Goal: Information Seeking & Learning: Learn about a topic

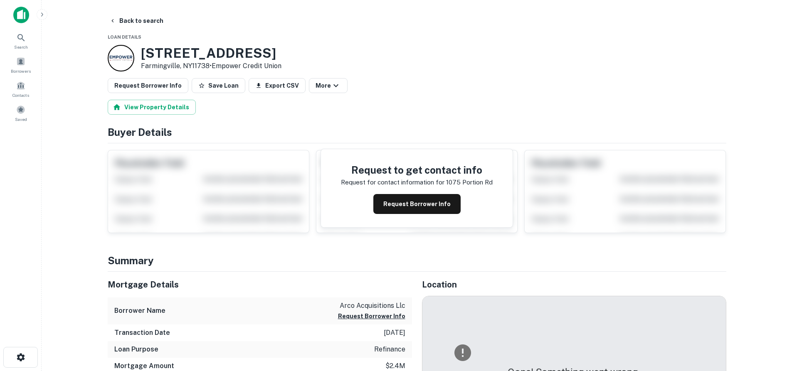
click at [18, 17] on img at bounding box center [21, 15] width 16 height 17
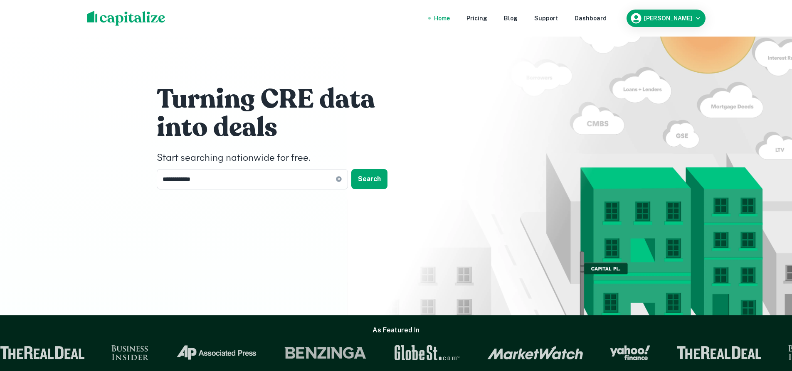
click at [139, 19] on img at bounding box center [126, 18] width 79 height 15
click at [340, 181] on icon at bounding box center [338, 179] width 5 height 5
click at [279, 180] on input "text" at bounding box center [249, 179] width 185 height 20
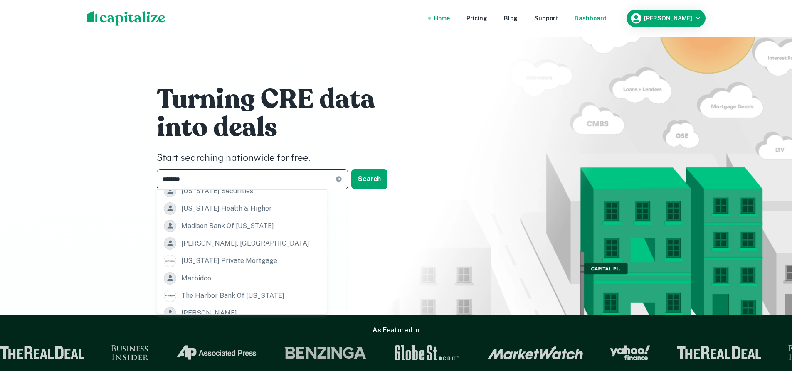
type input "********"
click at [595, 22] on div "Dashboard" at bounding box center [591, 18] width 32 height 9
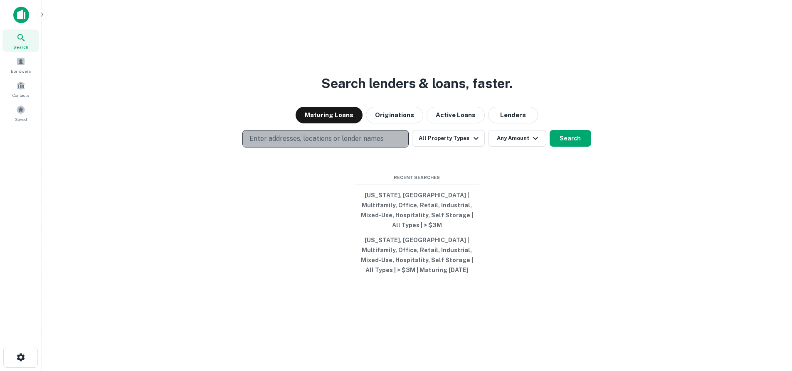
click at [332, 143] on p "Enter addresses, locations or lender names" at bounding box center [316, 139] width 134 height 10
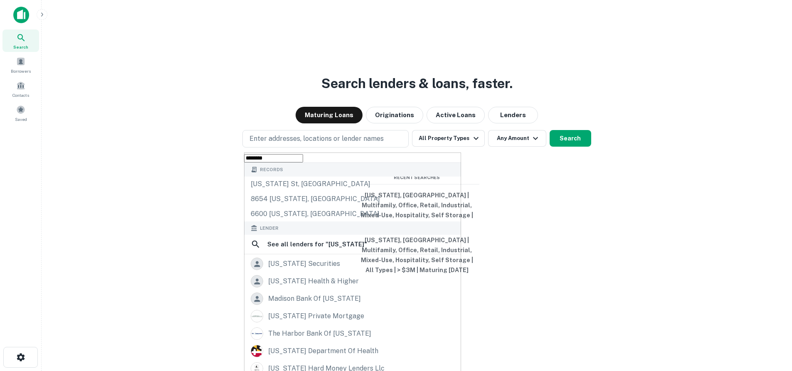
type input "********"
click at [571, 145] on button "Search" at bounding box center [571, 138] width 42 height 17
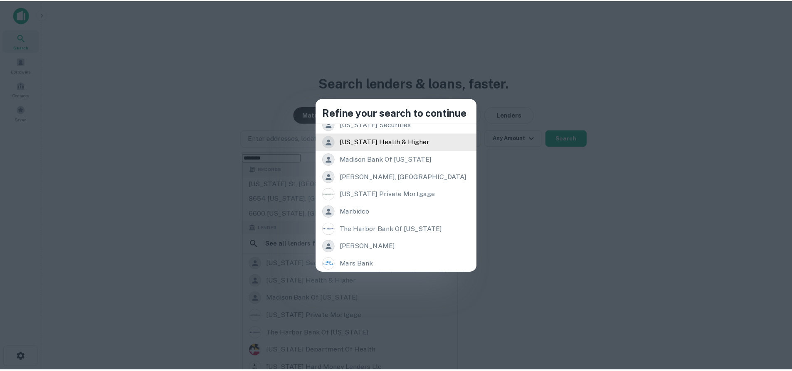
scroll to position [60, 0]
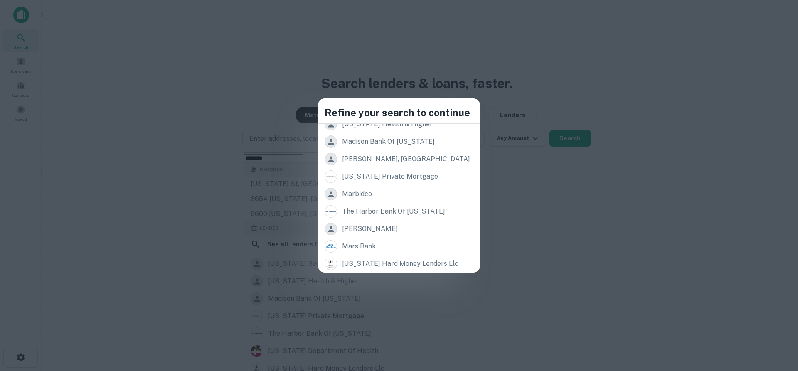
click at [165, 131] on div "Refine your search to continue Lender See all lenders for " Marylamd " maryland…" at bounding box center [399, 185] width 798 height 371
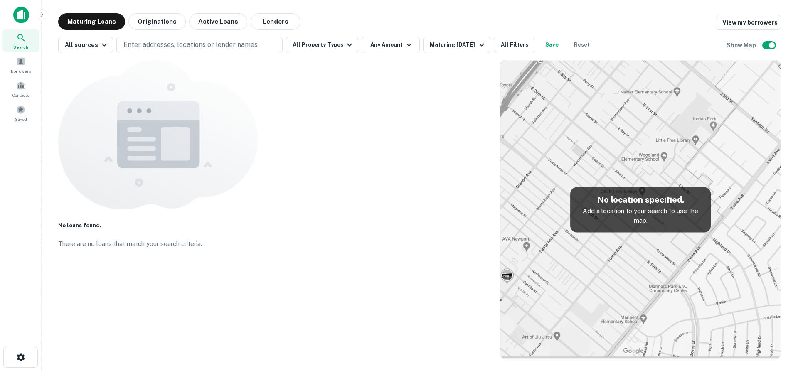
click at [24, 17] on img at bounding box center [21, 15] width 16 height 17
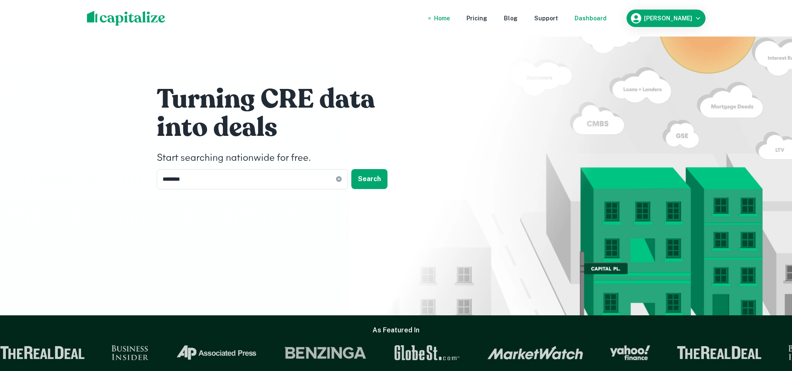
click at [607, 17] on div "Dashboard" at bounding box center [591, 18] width 32 height 9
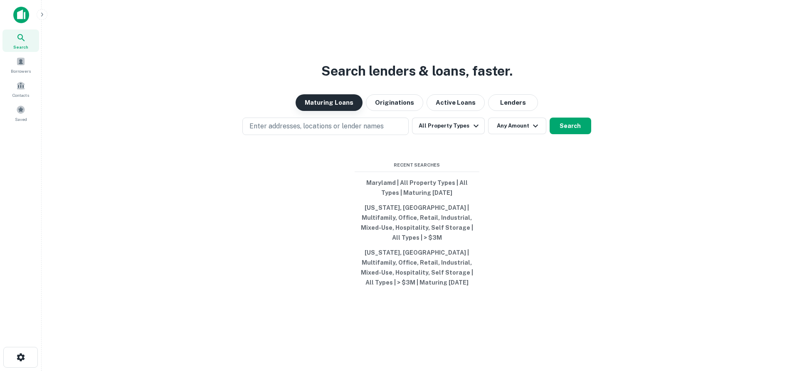
click at [344, 106] on button "Maturing Loans" at bounding box center [329, 102] width 67 height 17
click at [461, 129] on button "All Property Types" at bounding box center [448, 126] width 72 height 17
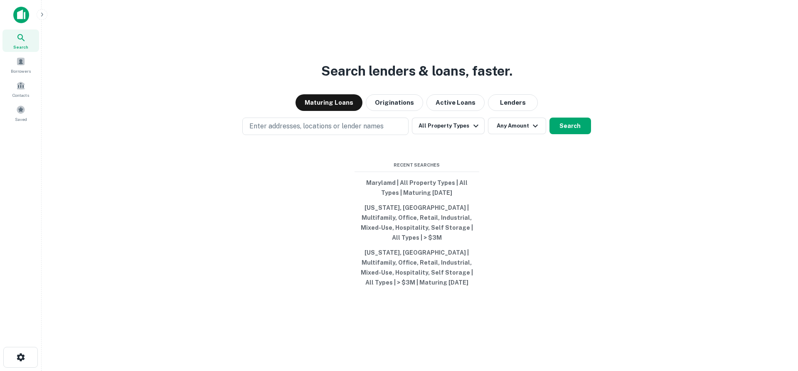
click at [597, 371] on div at bounding box center [396, 371] width 792 height 0
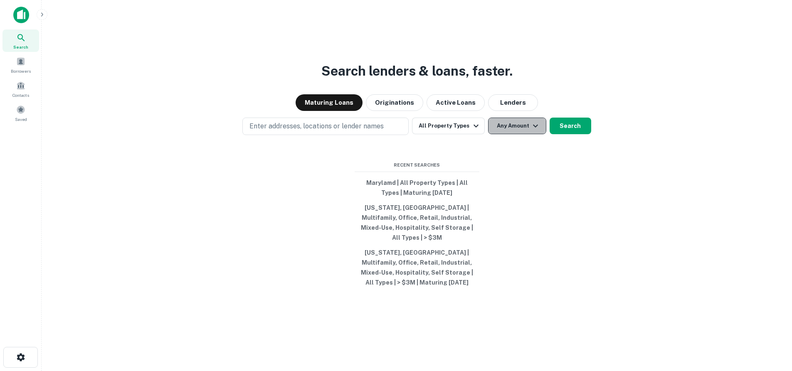
click at [523, 133] on button "Any Amount" at bounding box center [517, 126] width 58 height 17
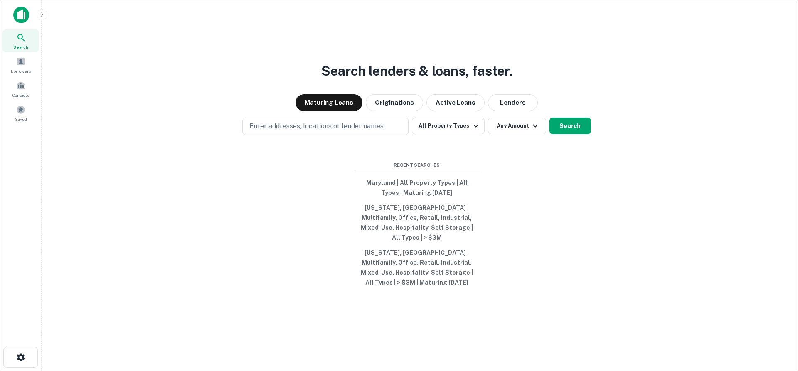
type input "*******"
click at [575, 371] on div at bounding box center [396, 371] width 792 height 0
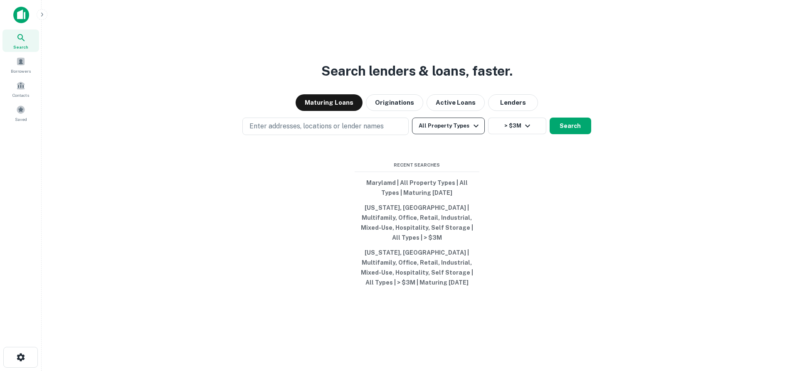
click at [472, 131] on icon "button" at bounding box center [476, 126] width 10 height 10
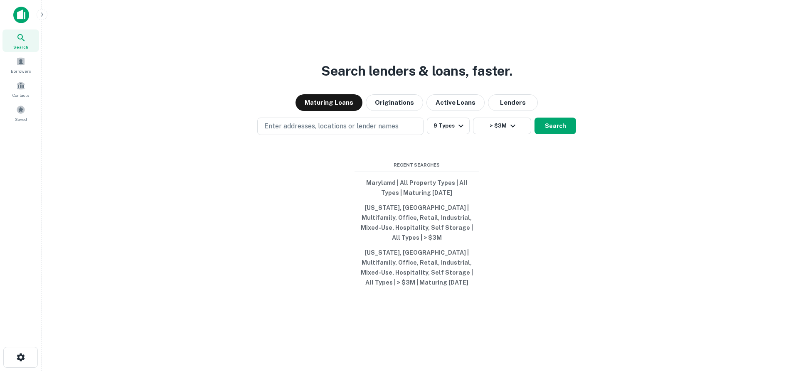
click at [555, 371] on div at bounding box center [396, 371] width 792 height 0
click at [555, 134] on button "Search" at bounding box center [556, 126] width 42 height 17
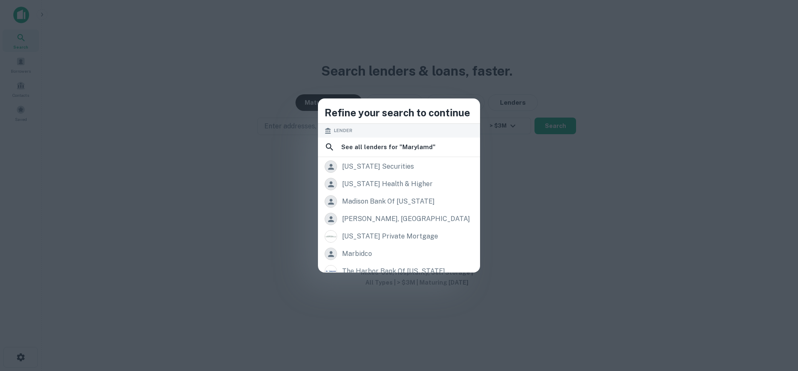
click at [572, 84] on div "Refine your search to continue Lender See all lenders for " Marylamd " maryland…" at bounding box center [399, 185] width 798 height 371
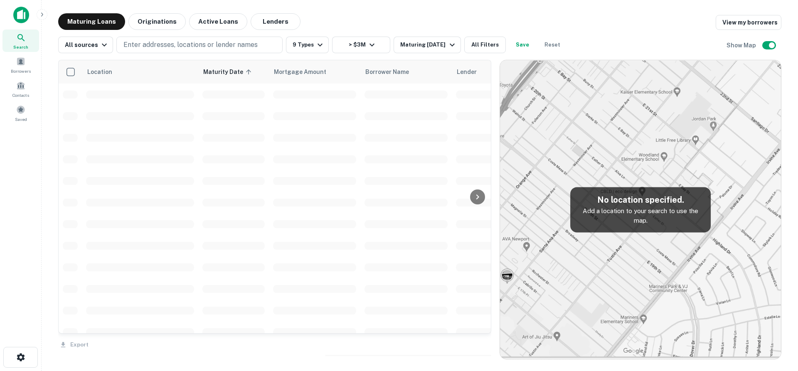
click at [633, 158] on img at bounding box center [640, 209] width 281 height 299
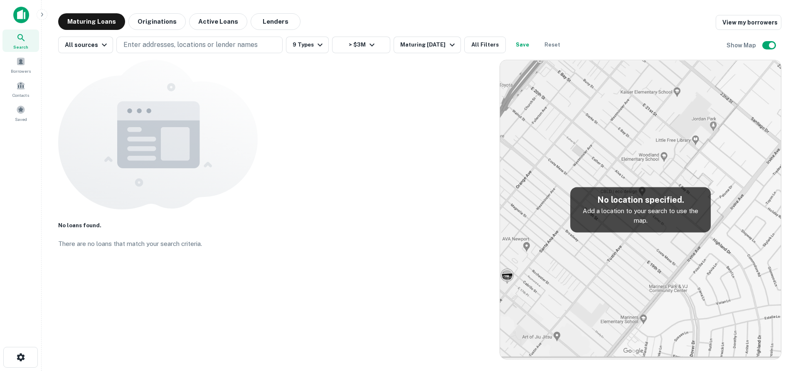
click at [646, 269] on img at bounding box center [640, 209] width 281 height 299
click at [700, 297] on img at bounding box center [640, 209] width 281 height 299
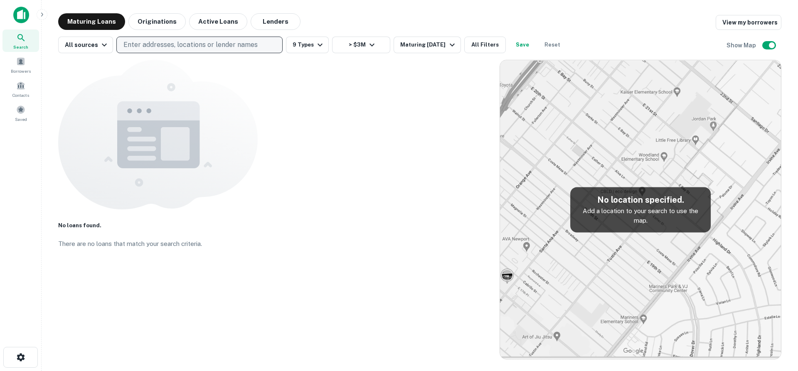
click at [215, 44] on p "Enter addresses, locations or lender names" at bounding box center [190, 45] width 134 height 10
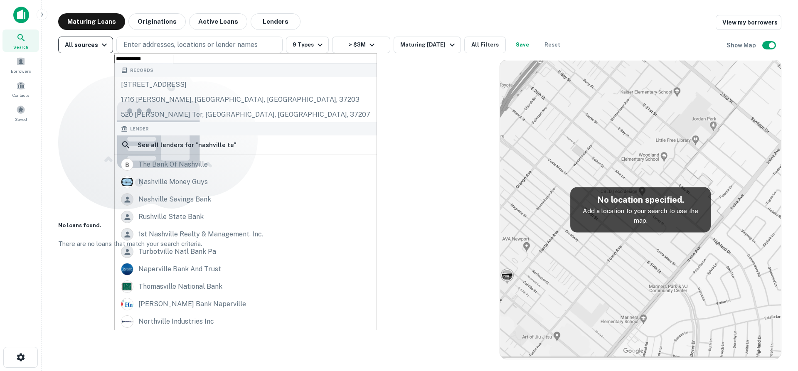
type input "**********"
click at [106, 49] on icon "button" at bounding box center [104, 45] width 10 height 10
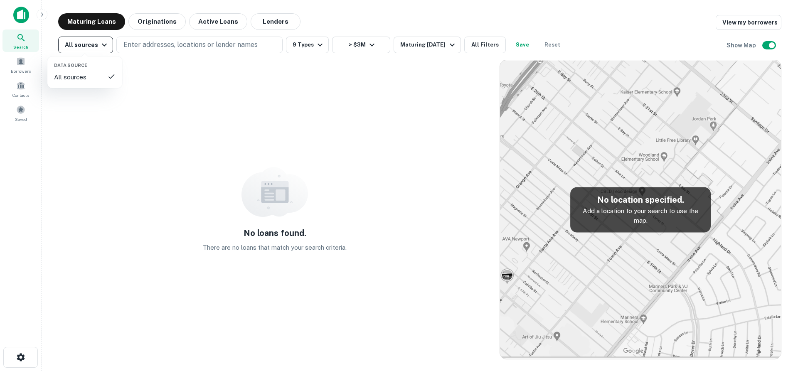
click at [106, 49] on div at bounding box center [399, 185] width 798 height 371
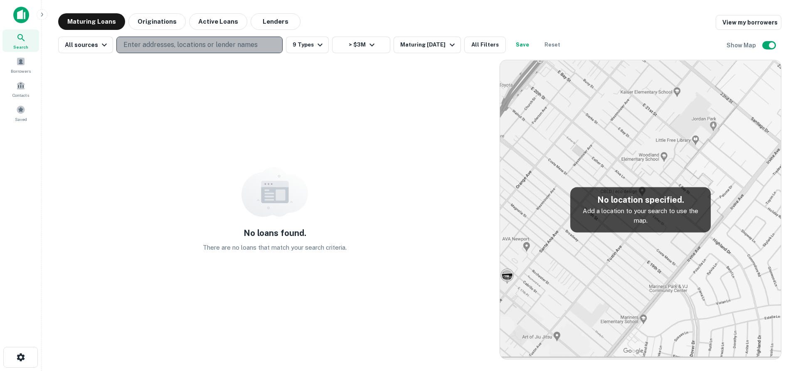
click at [148, 40] on p "Enter addresses, locations or lender names" at bounding box center [190, 45] width 134 height 10
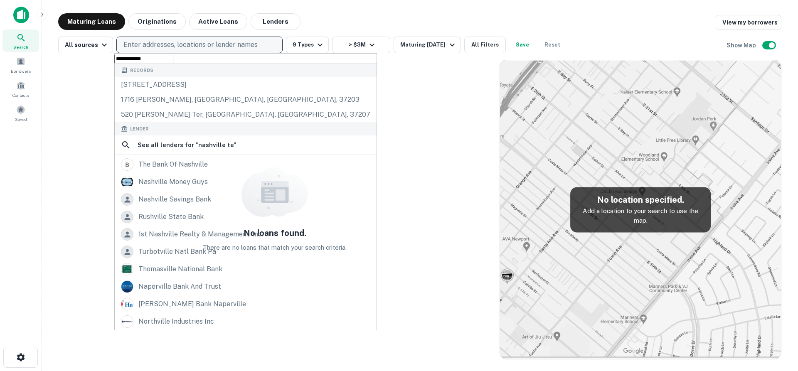
click at [150, 43] on p "Enter addresses, locations or lender names" at bounding box center [190, 45] width 134 height 10
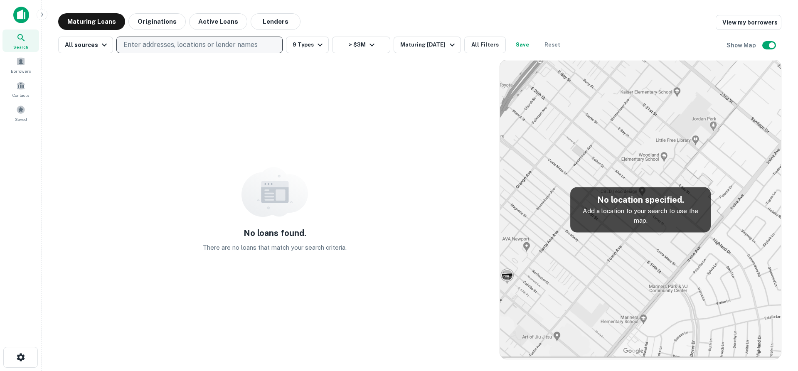
click at [116, 37] on button "Enter addresses, locations or lender names" at bounding box center [199, 45] width 166 height 17
type input "*"
click at [150, 43] on p "Enter addresses, locations or lender names" at bounding box center [190, 45] width 134 height 10
click at [168, 41] on p "Enter addresses, locations or lender names" at bounding box center [190, 45] width 134 height 10
type input "********"
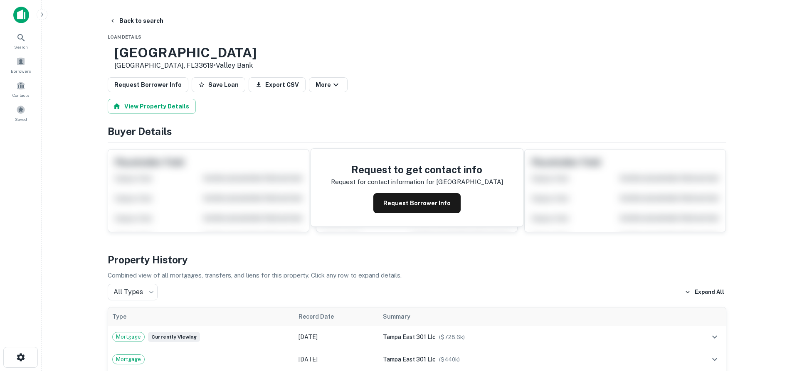
click at [4, 22] on div at bounding box center [21, 18] width 42 height 23
click at [17, 20] on img at bounding box center [21, 15] width 16 height 17
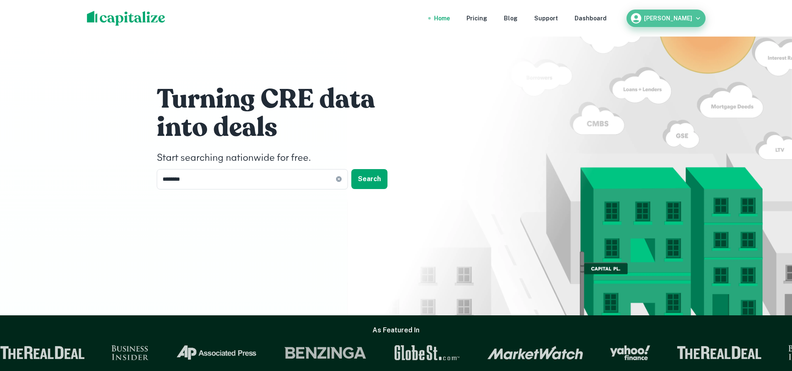
click at [690, 15] on h6 "Isaac Filler" at bounding box center [668, 18] width 48 height 6
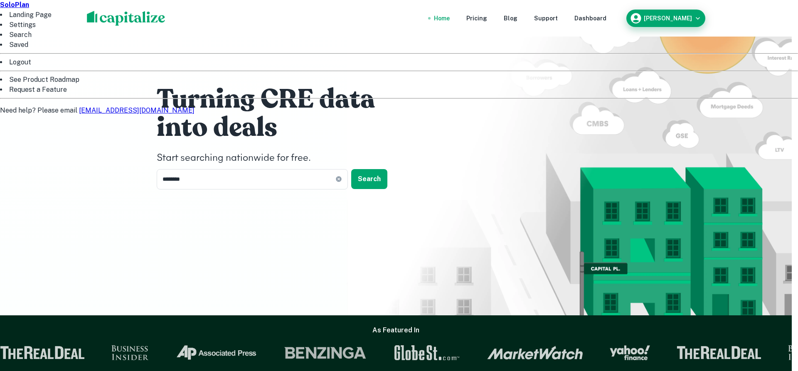
click at [690, 15] on div at bounding box center [399, 185] width 798 height 371
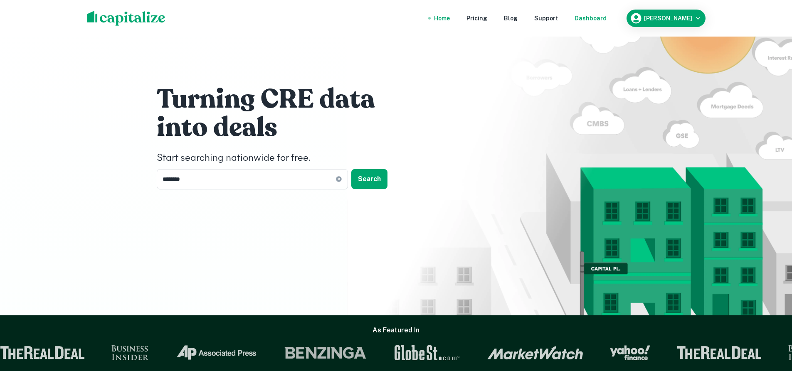
click at [607, 16] on div "Dashboard" at bounding box center [591, 18] width 32 height 9
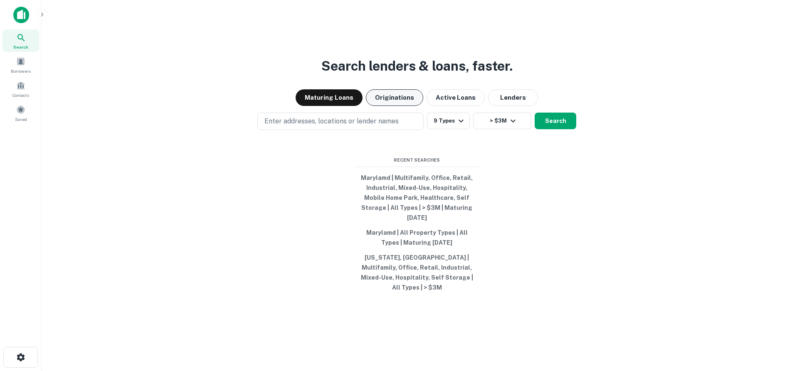
click at [409, 106] on button "Originations" at bounding box center [394, 97] width 57 height 17
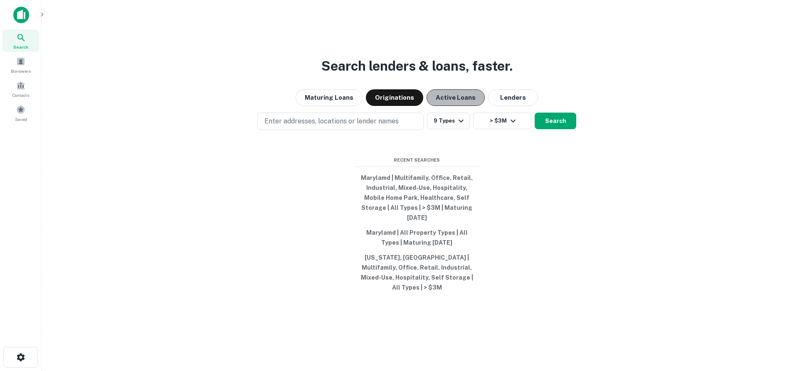
click at [459, 104] on button "Active Loans" at bounding box center [456, 97] width 58 height 17
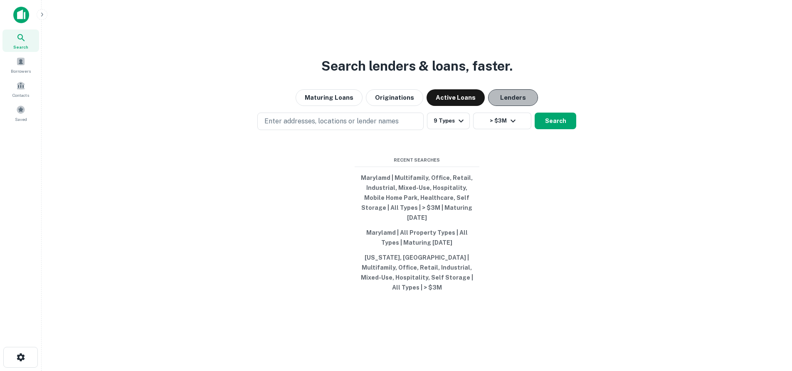
click at [506, 100] on button "Lenders" at bounding box center [513, 97] width 50 height 17
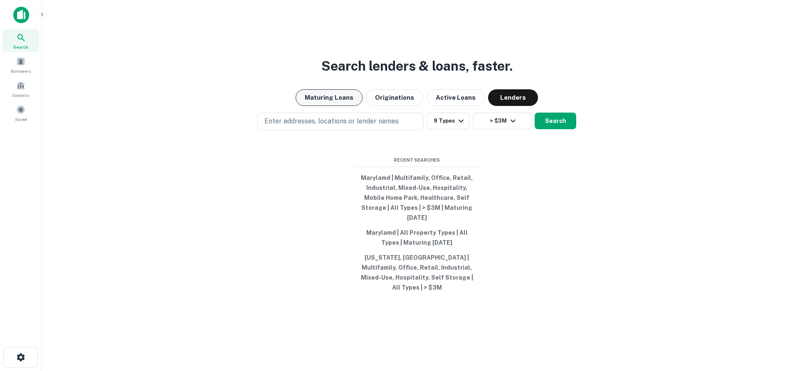
click at [336, 106] on button "Maturing Loans" at bounding box center [329, 97] width 67 height 17
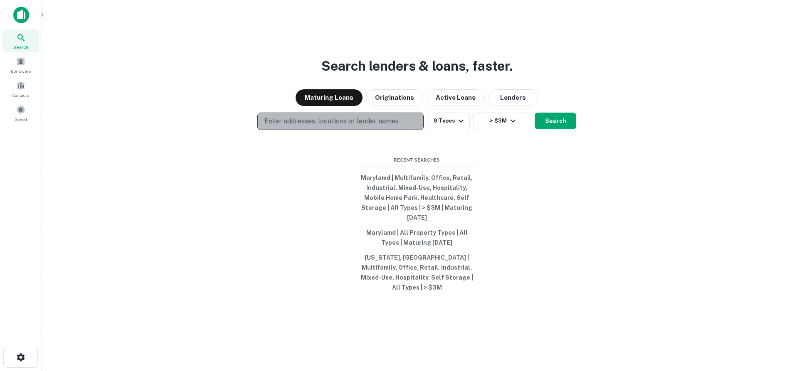
click at [331, 124] on button "Enter addresses, locations or lender names" at bounding box center [340, 121] width 166 height 17
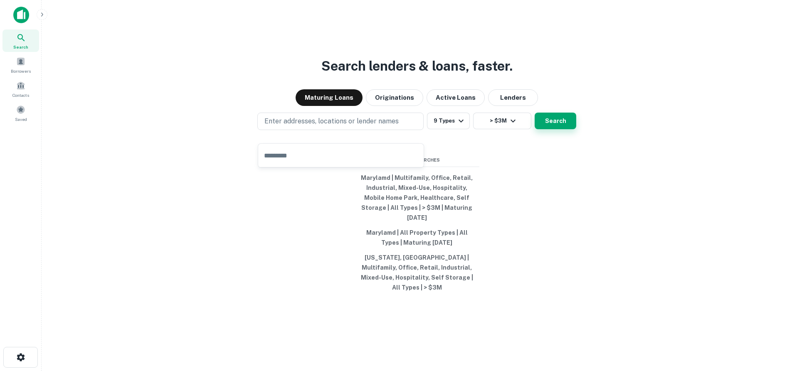
click at [560, 128] on button "Search" at bounding box center [556, 121] width 42 height 17
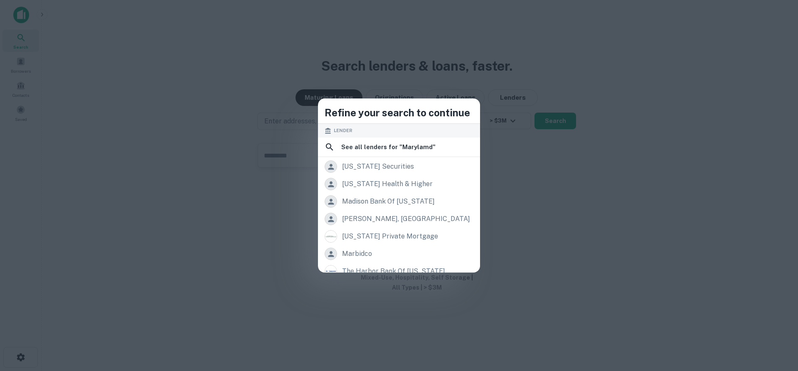
click at [336, 126] on div "Lender" at bounding box center [399, 131] width 162 height 14
click at [334, 128] on span "Lender" at bounding box center [343, 130] width 19 height 7
click at [206, 172] on div "Refine your search to continue Lender See all lenders for " Marylamd " maryland…" at bounding box center [399, 185] width 798 height 371
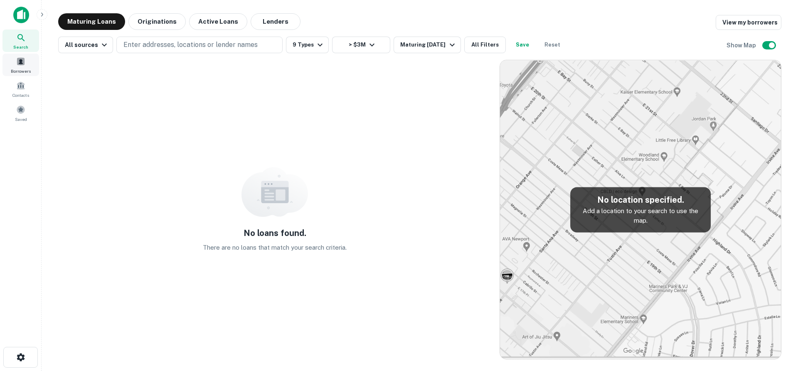
click at [19, 66] on div "Borrowers" at bounding box center [20, 65] width 37 height 22
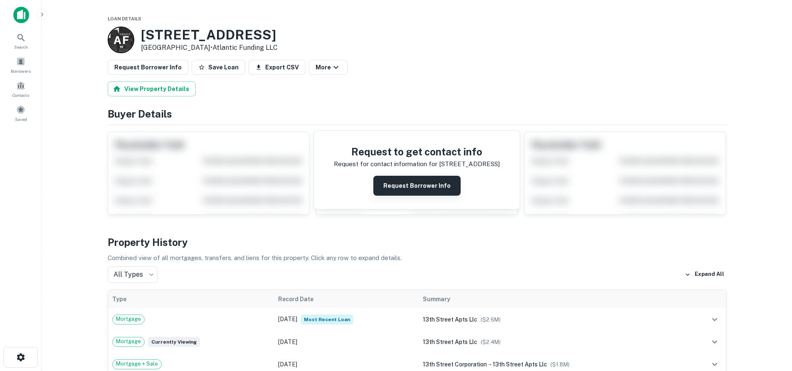
click at [422, 188] on button "Request Borrower Info" at bounding box center [416, 186] width 87 height 20
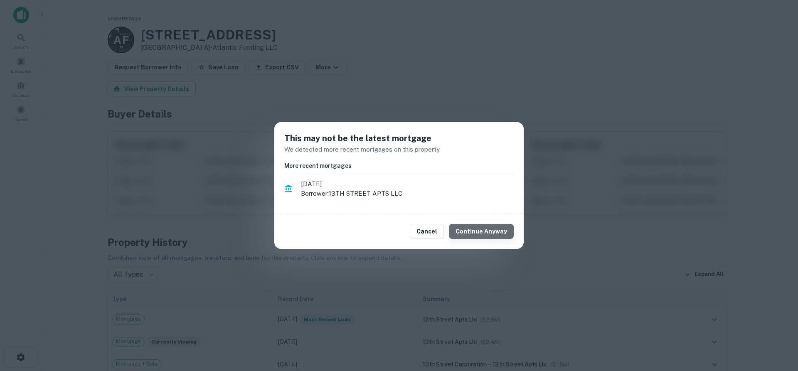
click at [495, 232] on button "Continue Anyway" at bounding box center [481, 231] width 65 height 15
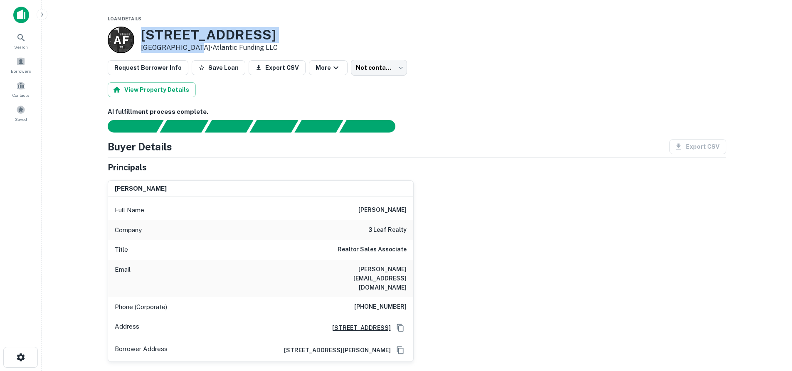
drag, startPoint x: 141, startPoint y: 37, endPoint x: 191, endPoint y: 47, distance: 50.9
click at [191, 47] on div "140 NW 13th St Miami, FL 33136 • Atlantic Funding LLC" at bounding box center [209, 40] width 137 height 26
copy div "140 NW 13th St Miami, FL 33136"
click at [91, 91] on main "Loan Details A F 140 NW 13th St Miami, FL 33136 • Atlantic Funding LLC Request …" at bounding box center [417, 185] width 750 height 371
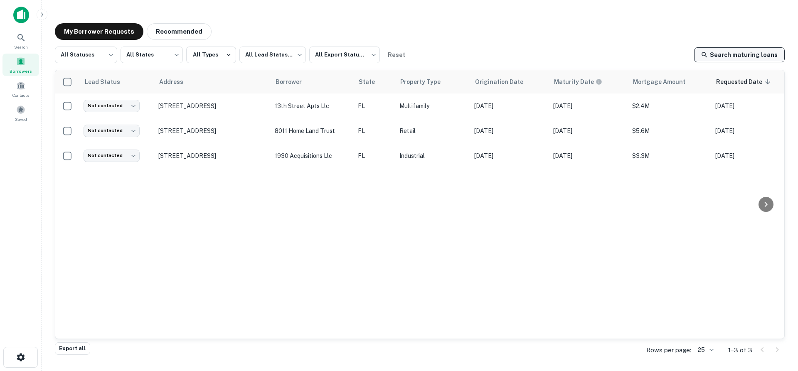
click at [768, 59] on link "Search maturing loans" at bounding box center [739, 54] width 91 height 15
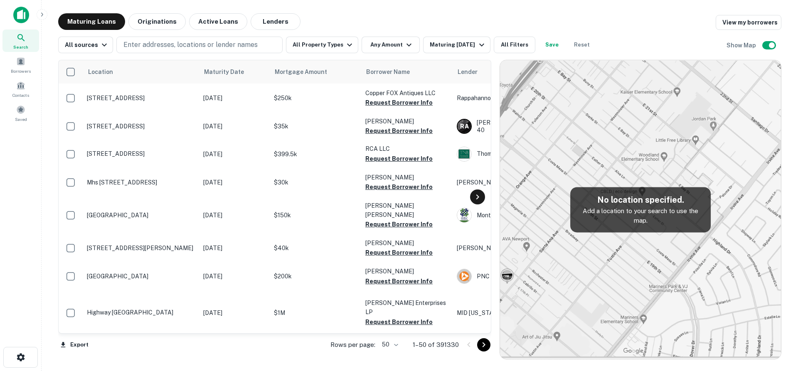
click at [477, 196] on icon at bounding box center [478, 197] width 10 height 10
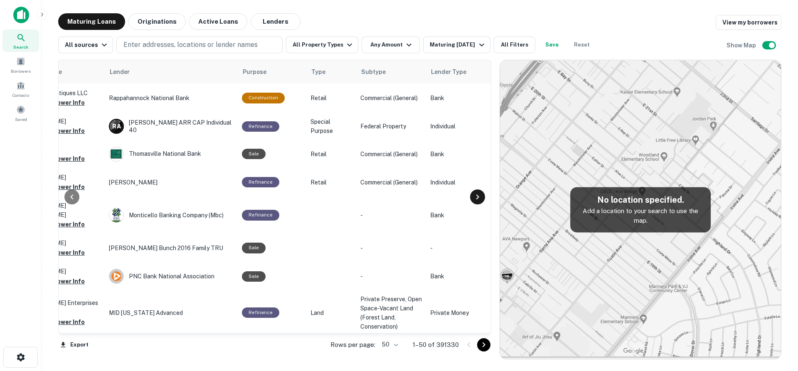
scroll to position [0, 349]
click at [501, 42] on button "All Filters" at bounding box center [515, 45] width 42 height 17
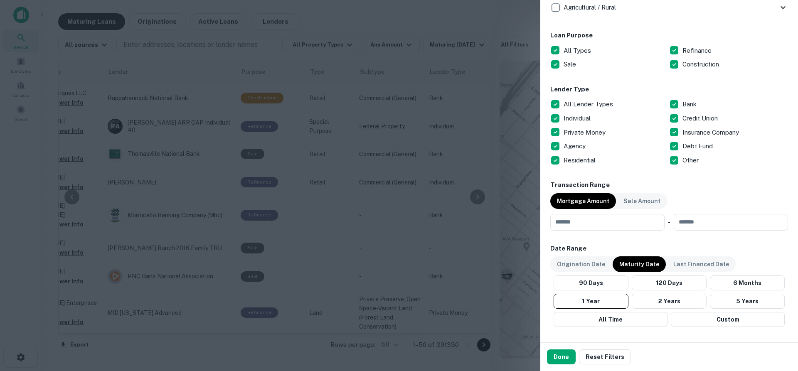
scroll to position [457, 0]
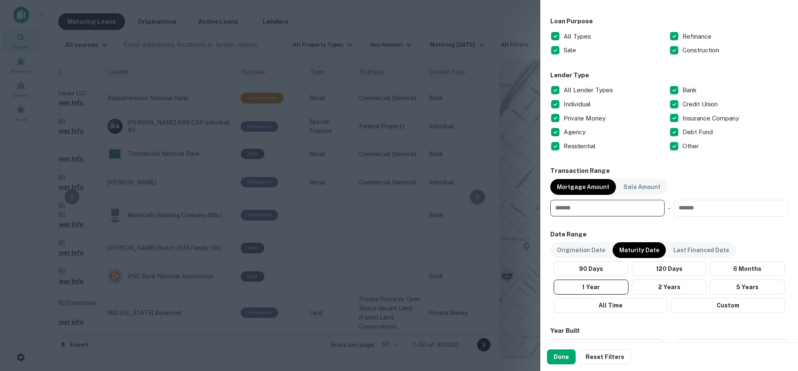
click at [626, 215] on input "number" at bounding box center [604, 208] width 109 height 17
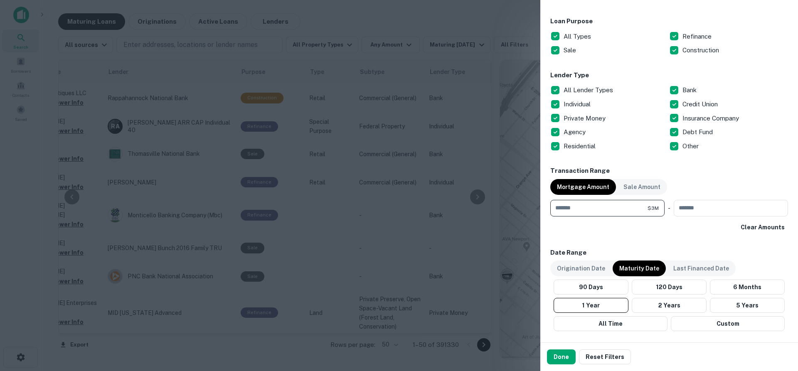
type input "*******"
click at [640, 239] on div "Locations Enter addresses, locations or lender names Location ​ Lender Name ​ P…" at bounding box center [669, 78] width 238 height 962
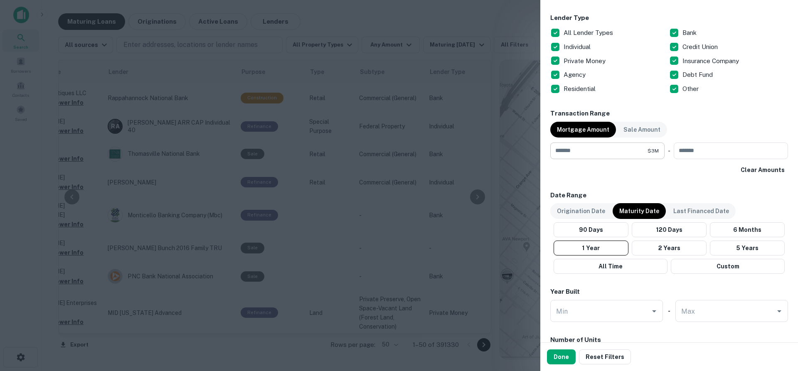
scroll to position [540, 0]
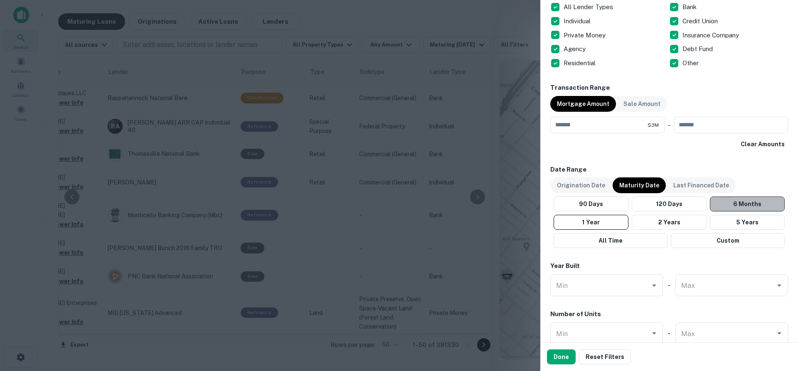
click at [759, 207] on button "6 Months" at bounding box center [747, 204] width 75 height 15
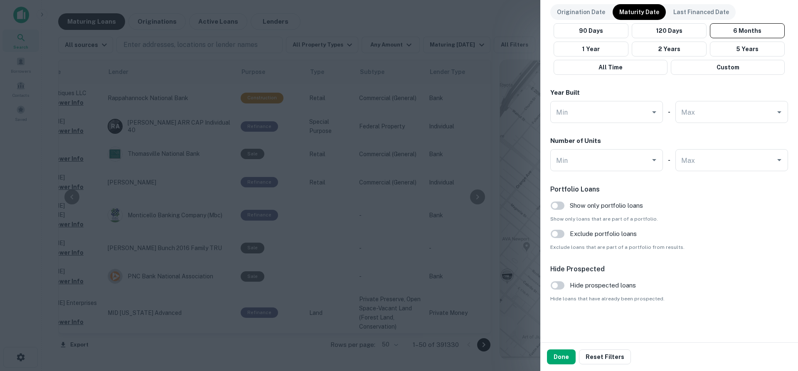
scroll to position [589, 0]
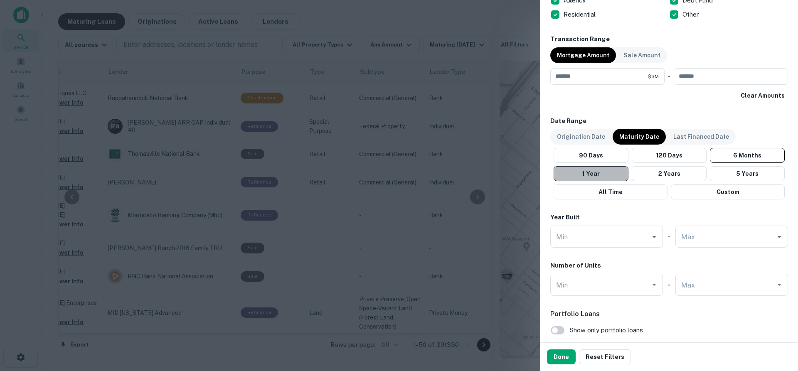
click at [599, 178] on button "1 Year" at bounding box center [591, 173] width 75 height 15
click at [555, 361] on button "Done" at bounding box center [561, 357] width 29 height 15
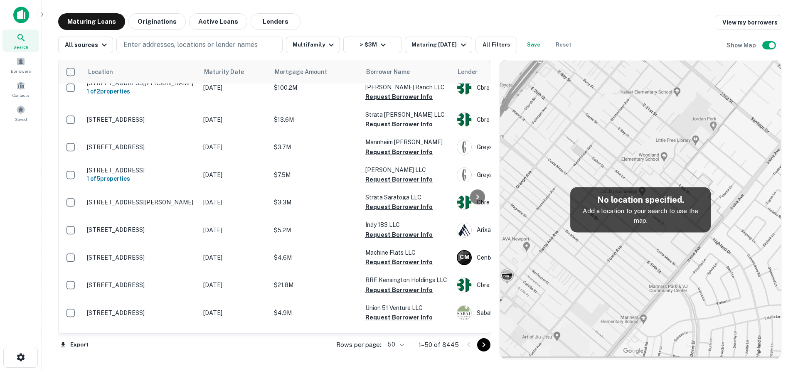
scroll to position [956, 0]
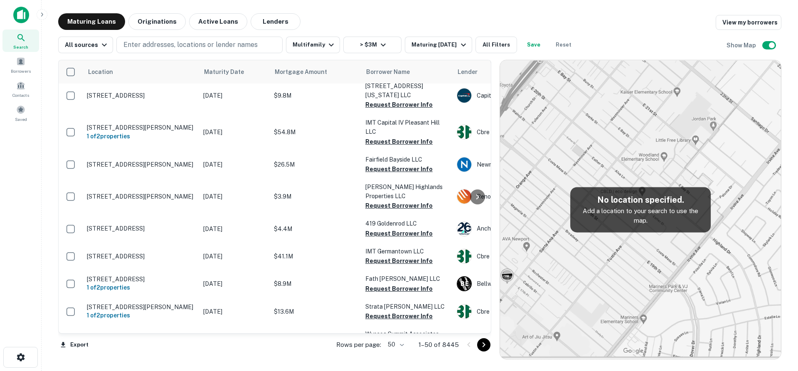
click at [480, 346] on icon "Go to next page" at bounding box center [484, 345] width 10 height 10
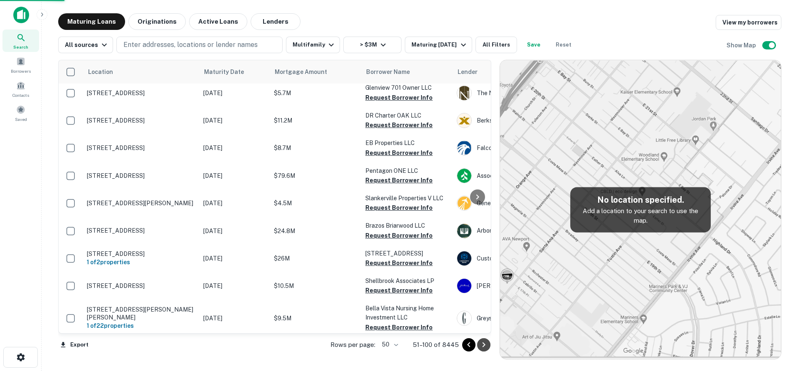
click at [481, 345] on icon "Go to next page" at bounding box center [484, 345] width 10 height 10
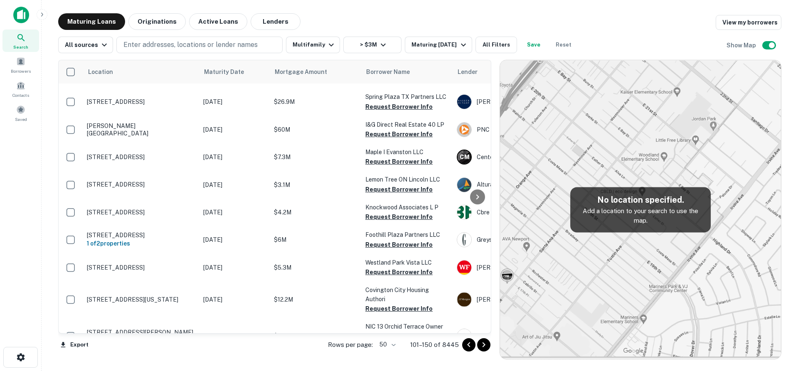
drag, startPoint x: 481, startPoint y: 345, endPoint x: 478, endPoint y: 360, distance: 15.3
click at [478, 360] on main "Maturing Loans Originations Active Loans Lenders View my borrowers All sources …" at bounding box center [420, 185] width 757 height 371
click at [485, 345] on icon "Go to next page" at bounding box center [484, 345] width 3 height 5
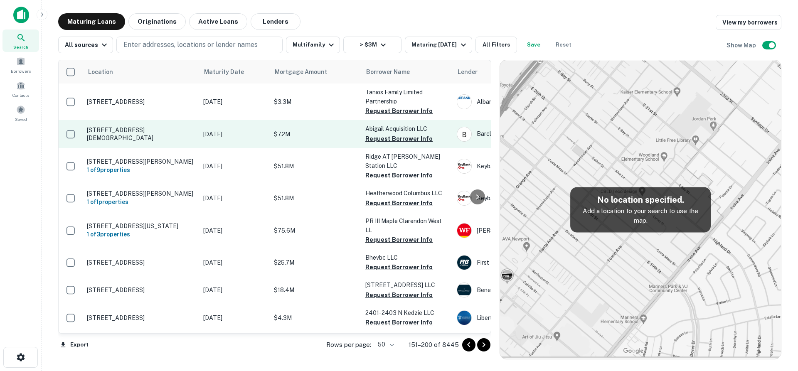
click at [123, 134] on p "[STREET_ADDRESS][DEMOGRAPHIC_DATA]" at bounding box center [141, 133] width 108 height 15
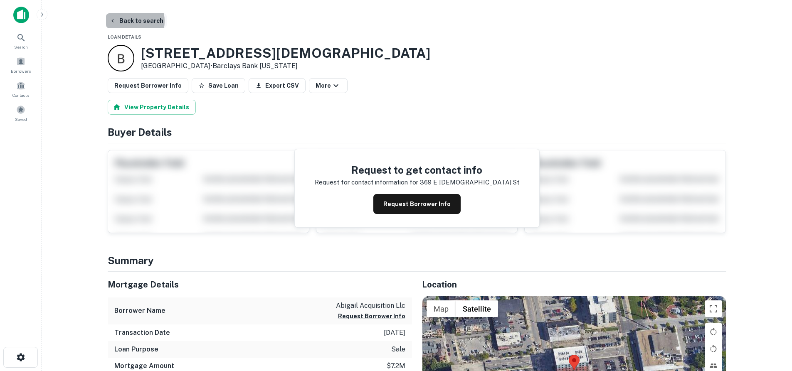
click at [125, 21] on button "Back to search" at bounding box center [136, 20] width 61 height 15
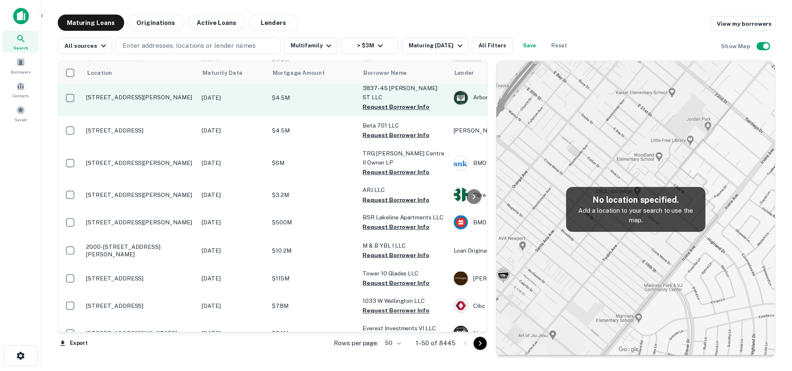
scroll to position [83, 0]
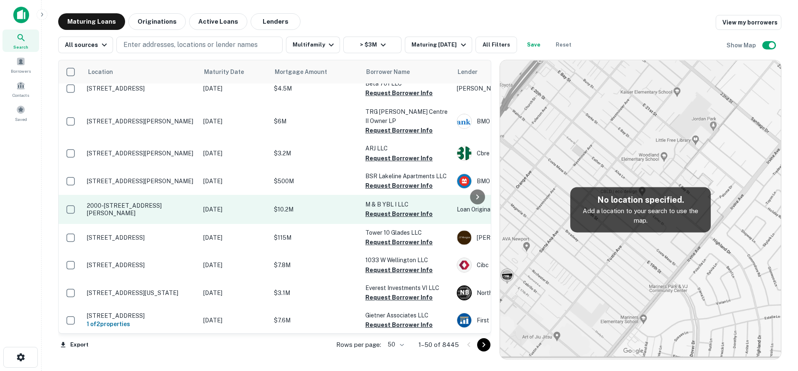
click at [148, 202] on p "2000-[STREET_ADDRESS][PERSON_NAME]" at bounding box center [141, 209] width 108 height 15
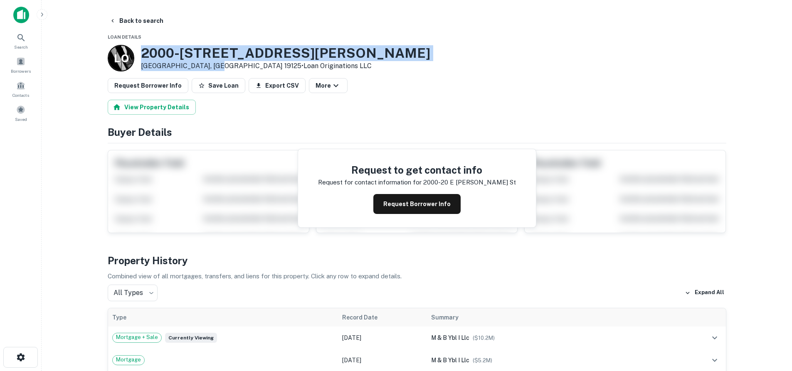
drag, startPoint x: 142, startPoint y: 50, endPoint x: 208, endPoint y: 68, distance: 68.8
click at [208, 68] on div "2000-[STREET_ADDRESS][PERSON_NAME] • Loan Originations LLC" at bounding box center [285, 58] width 289 height 26
copy div "2000-[STREET_ADDRESS][PERSON_NAME]"
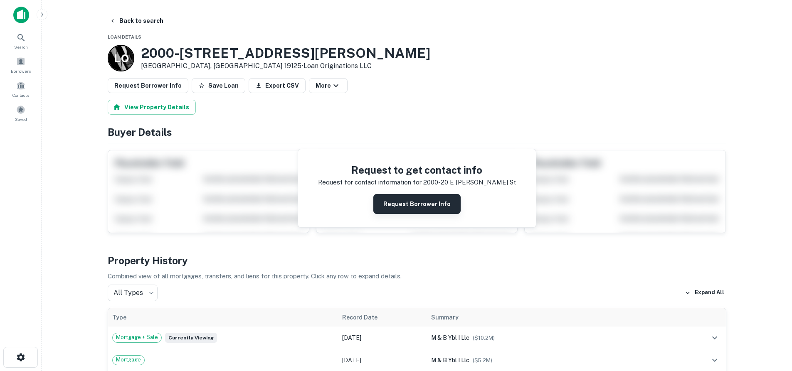
click at [415, 204] on button "Request Borrower Info" at bounding box center [416, 204] width 87 height 20
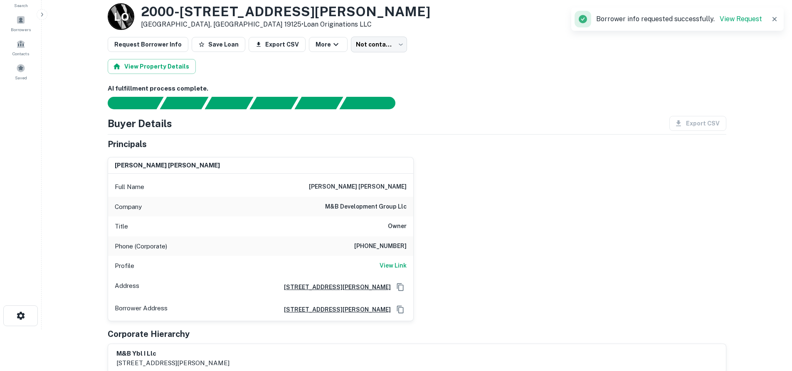
scroll to position [83, 0]
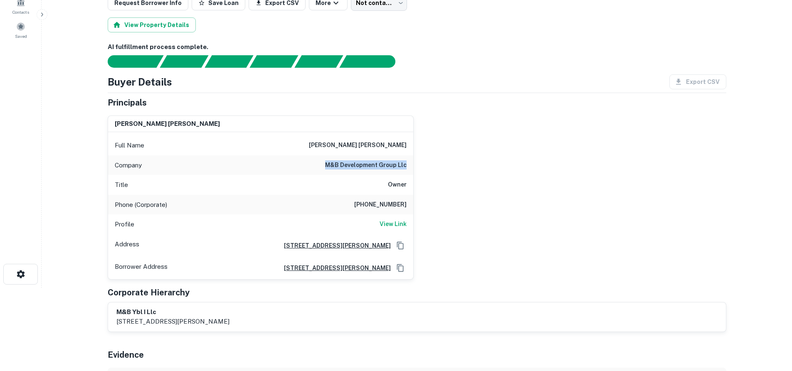
drag, startPoint x: 327, startPoint y: 165, endPoint x: 407, endPoint y: 168, distance: 80.3
click at [407, 168] on div "Company m&b development group llc" at bounding box center [260, 165] width 305 height 20
copy h6 "m&b development group llc"
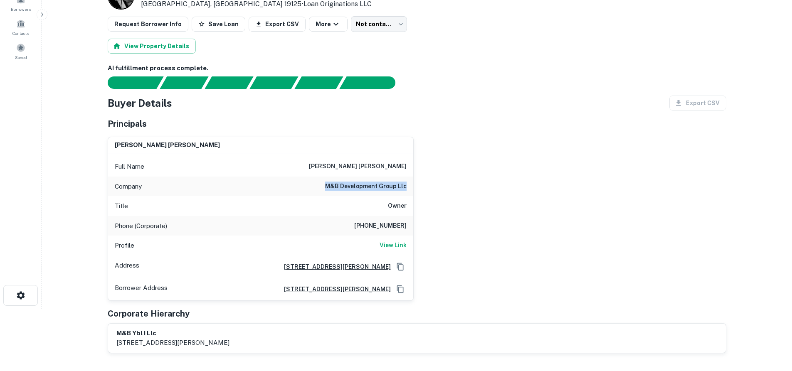
scroll to position [42, 0]
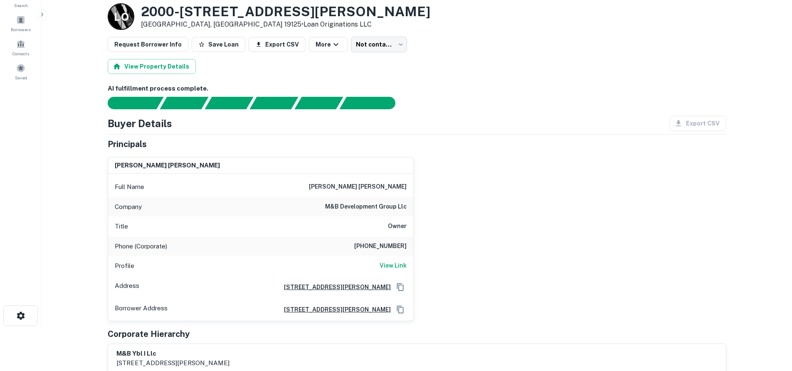
click at [104, 181] on div "[PERSON_NAME] [PERSON_NAME] Full Name [PERSON_NAME] [PERSON_NAME] Company m&b d…" at bounding box center [257, 236] width 313 height 171
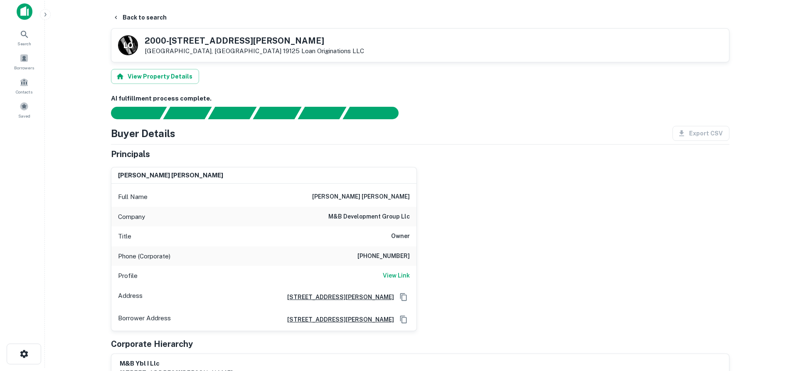
scroll to position [0, 0]
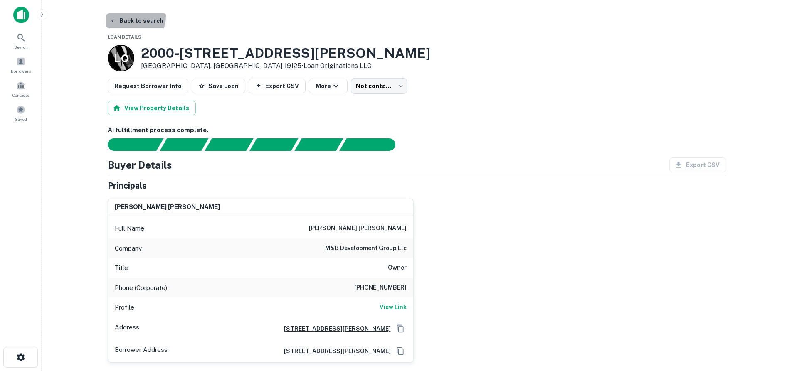
click at [127, 16] on button "Back to search" at bounding box center [136, 20] width 61 height 15
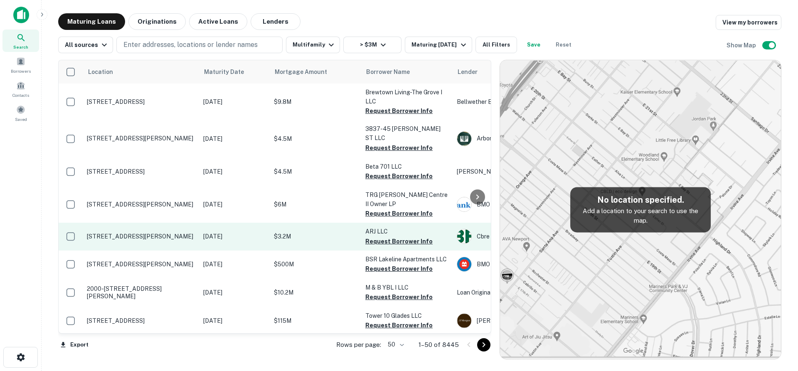
scroll to position [83, 0]
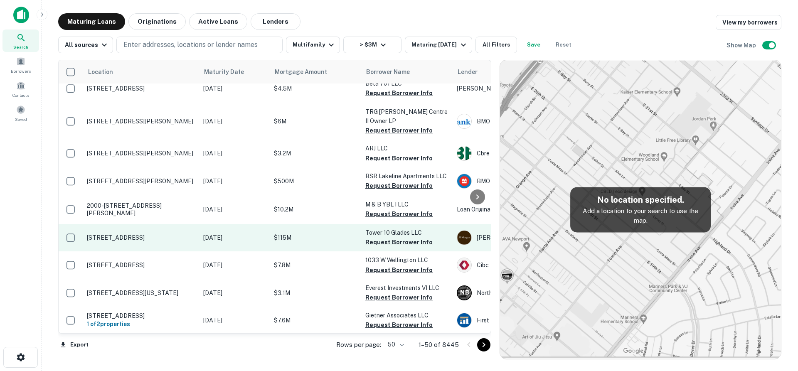
drag, startPoint x: 180, startPoint y: 194, endPoint x: 188, endPoint y: 213, distance: 20.2
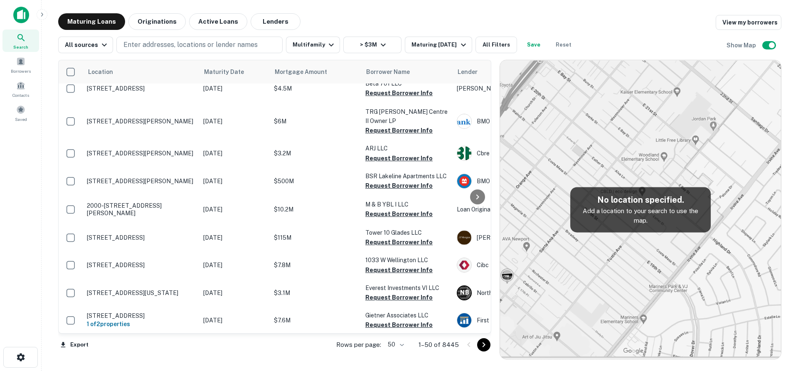
drag, startPoint x: 188, startPoint y: 213, endPoint x: 270, endPoint y: 357, distance: 166.0
click at [270, 357] on div "Location Maturity Date Mortgage Amount Borrower Name Lender Purpose Type Subtyp…" at bounding box center [274, 210] width 433 height 300
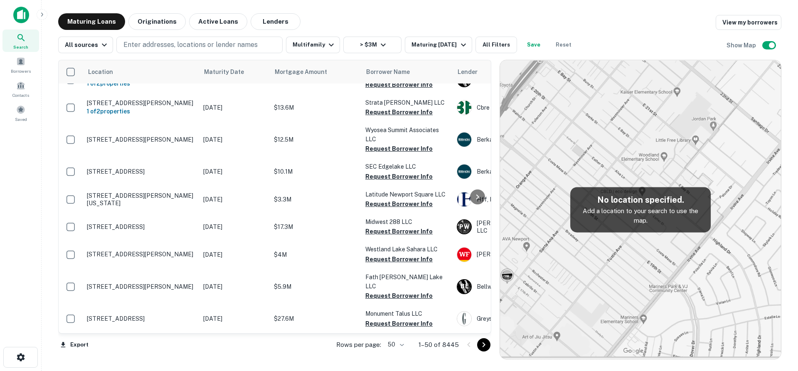
scroll to position [1251, 0]
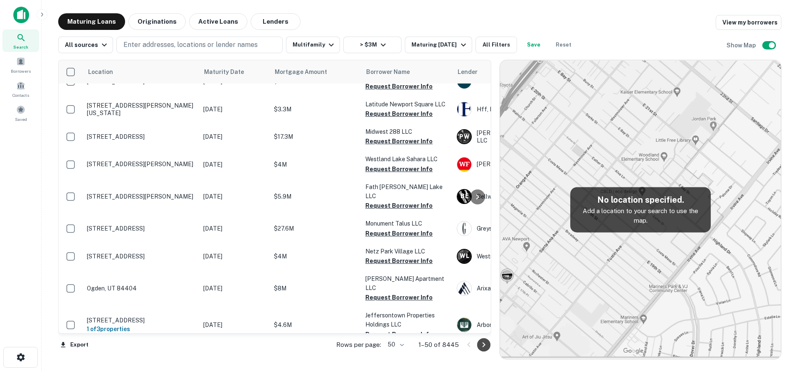
click at [487, 348] on icon "Go to next page" at bounding box center [484, 345] width 10 height 10
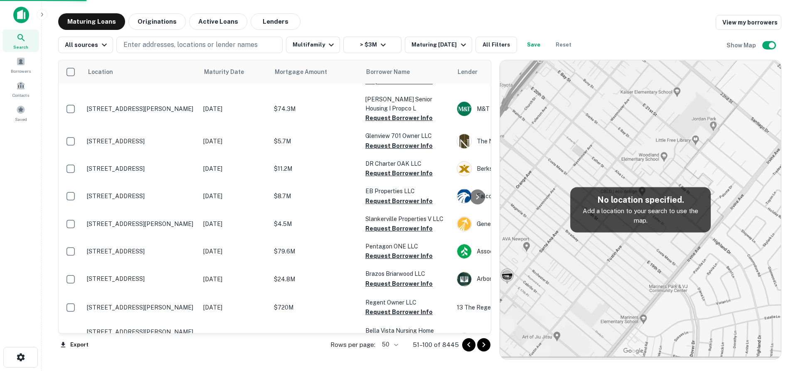
scroll to position [1241, 0]
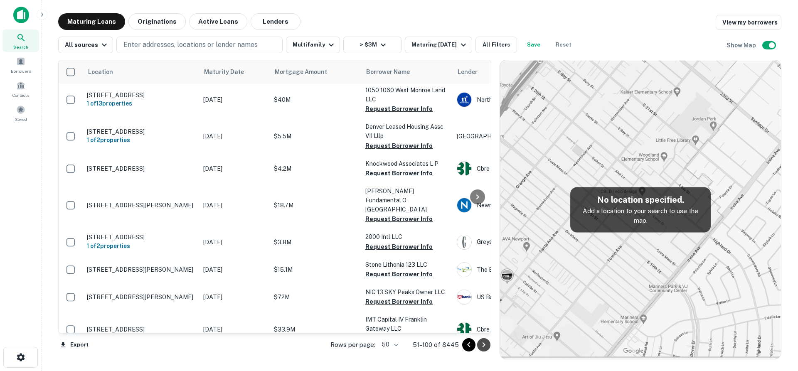
click at [486, 348] on icon "Go to next page" at bounding box center [484, 345] width 10 height 10
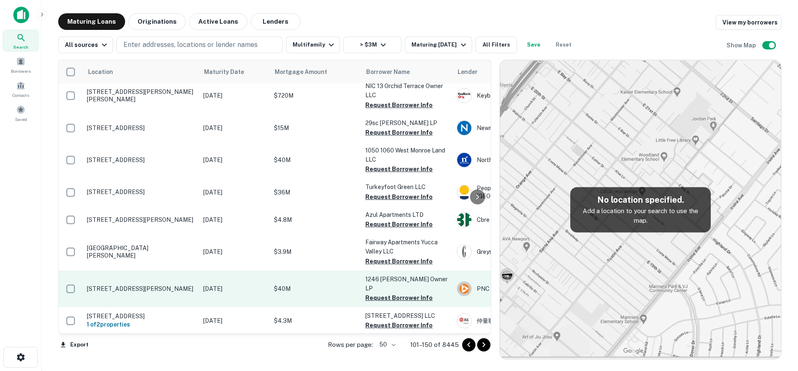
scroll to position [1302, 0]
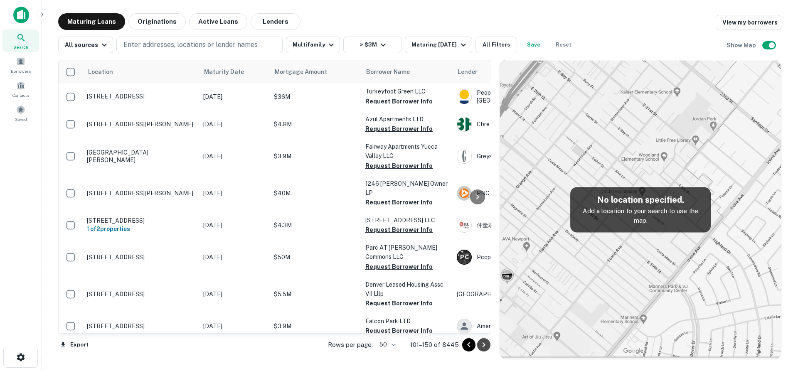
click at [485, 348] on icon "Go to next page" at bounding box center [484, 345] width 10 height 10
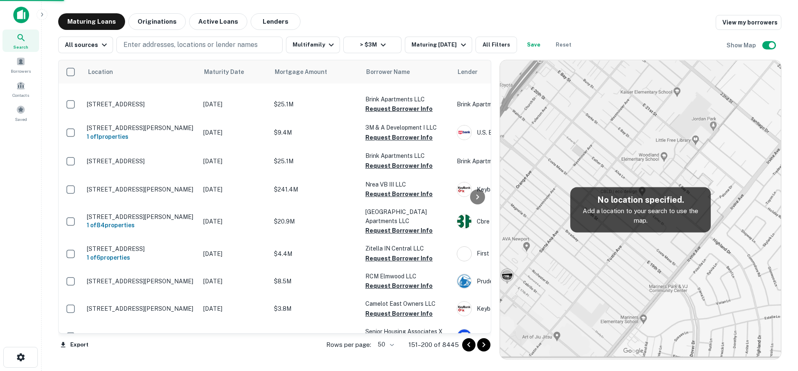
scroll to position [1252, 0]
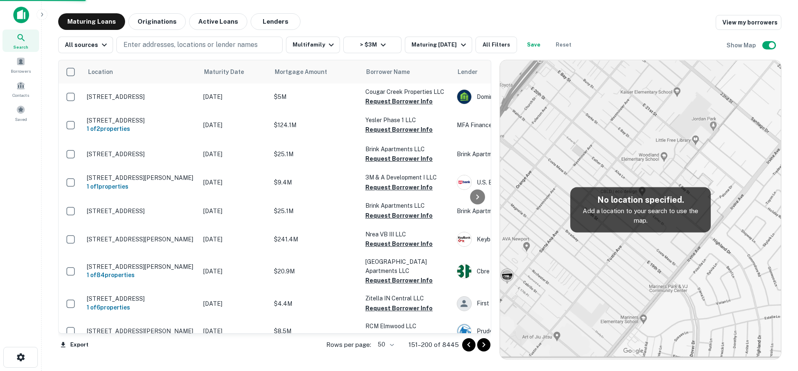
drag, startPoint x: 485, startPoint y: 348, endPoint x: 334, endPoint y: 367, distance: 152.5
click at [334, 367] on main "Maturing Loans Originations Active Loans Lenders View my borrowers All sources …" at bounding box center [420, 185] width 757 height 371
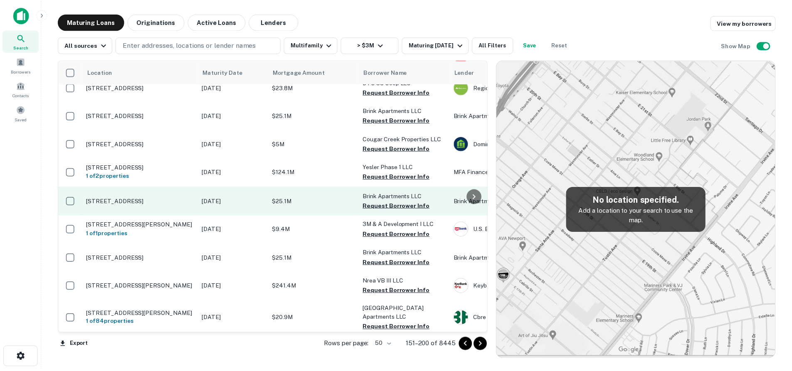
scroll to position [1206, 0]
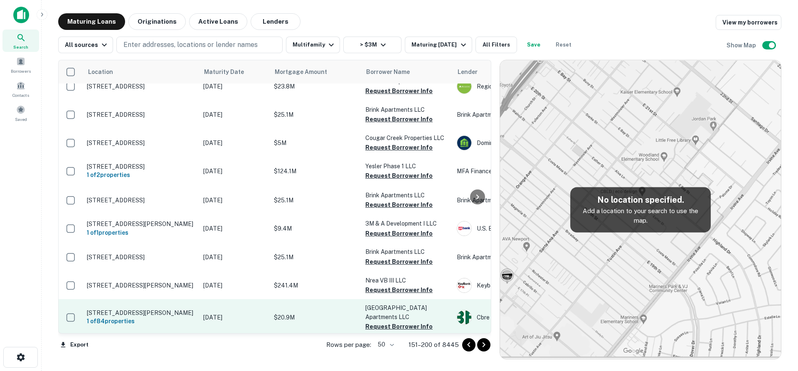
click at [166, 309] on p "[STREET_ADDRESS][PERSON_NAME]" at bounding box center [141, 312] width 108 height 7
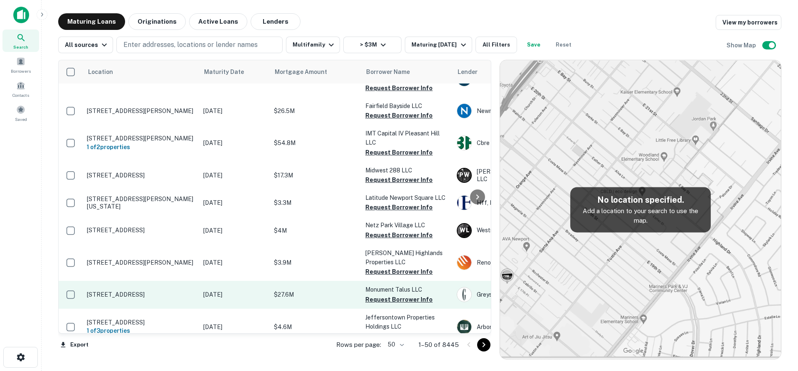
scroll to position [1251, 0]
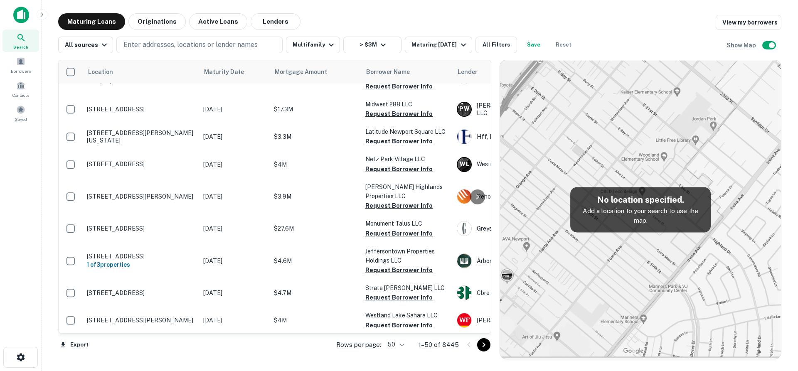
click at [486, 348] on icon "Go to next page" at bounding box center [484, 345] width 10 height 10
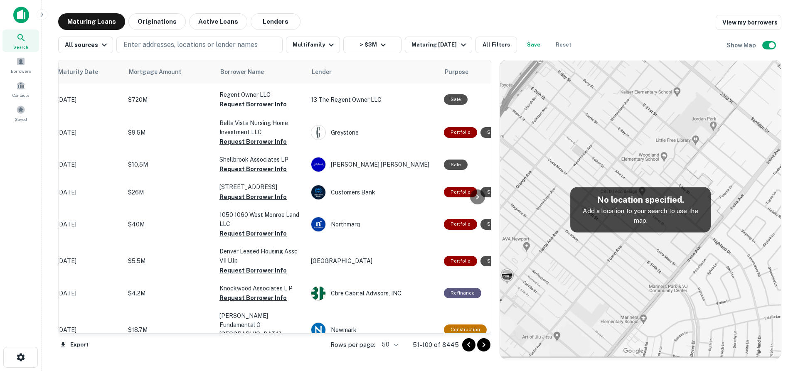
scroll to position [1116, 0]
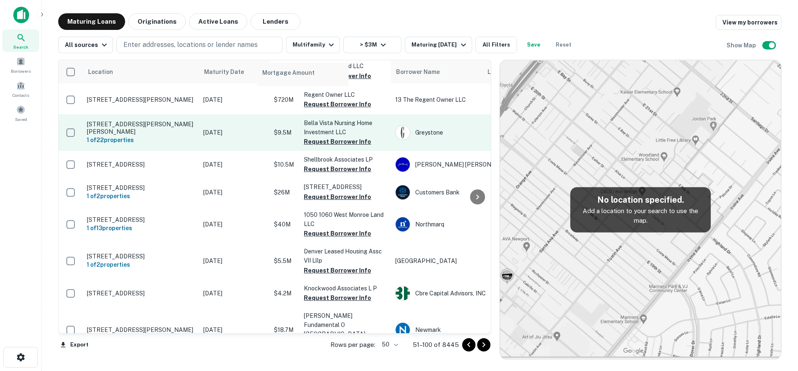
drag, startPoint x: 272, startPoint y: 71, endPoint x: 258, endPoint y: 74, distance: 14.8
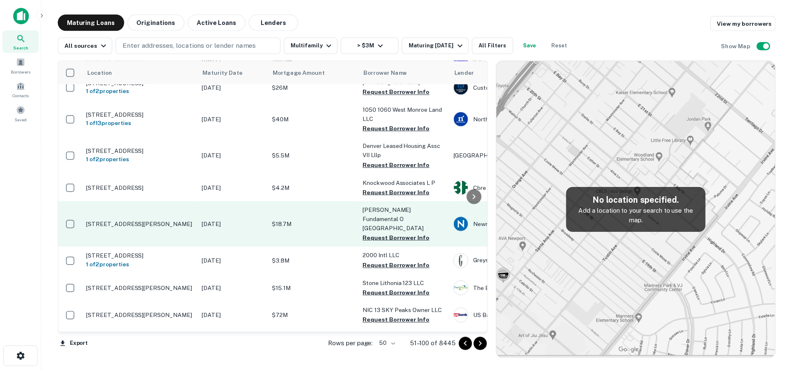
scroll to position [1241, 0]
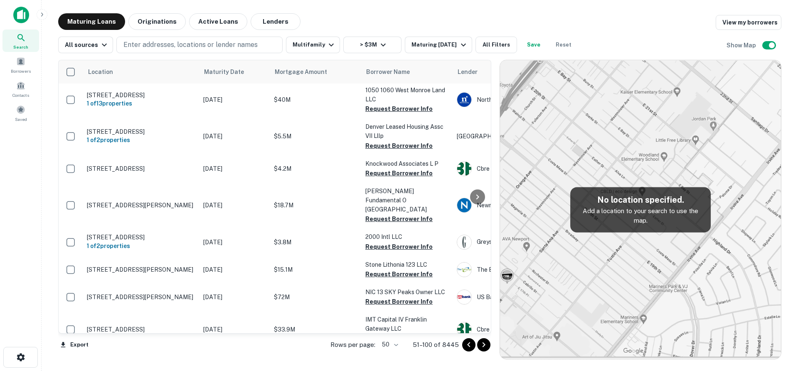
click at [186, 358] on p "[STREET_ADDRESS]" at bounding box center [141, 361] width 108 height 7
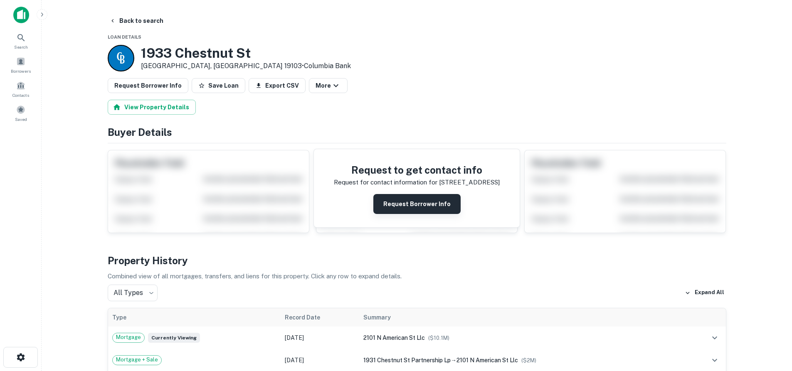
click at [405, 209] on button "Request Borrower Info" at bounding box center [416, 204] width 87 height 20
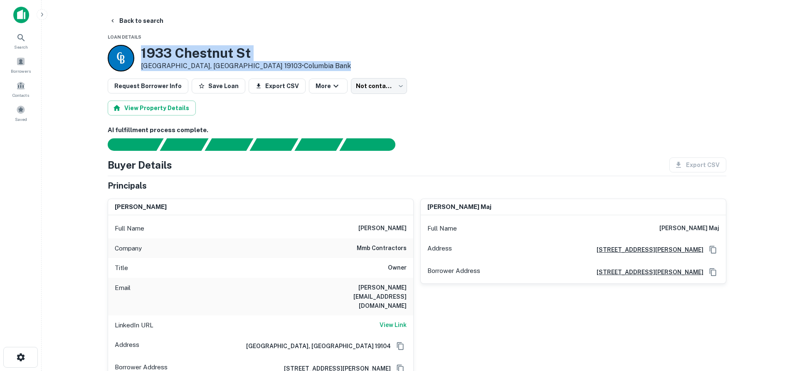
drag, startPoint x: 141, startPoint y: 52, endPoint x: 269, endPoint y: 64, distance: 127.8
click at [269, 64] on div "[STREET_ADDRESS] • Columbia Bank" at bounding box center [417, 58] width 619 height 27
copy div "[STREET_ADDRESS] • Columbia Bank"
click at [336, 53] on div "[STREET_ADDRESS] • Columbia Bank" at bounding box center [417, 58] width 619 height 27
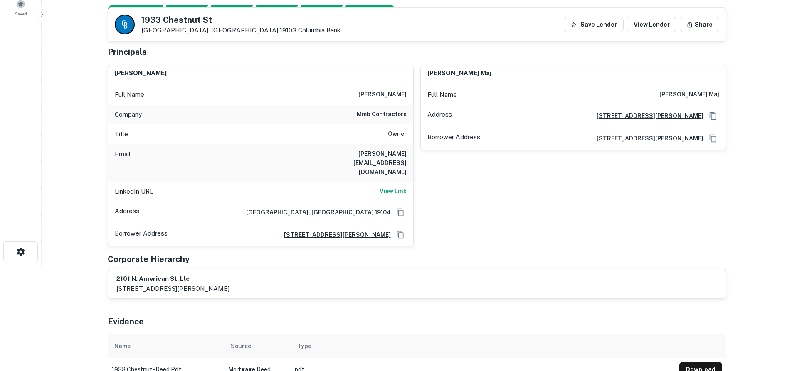
scroll to position [125, 0]
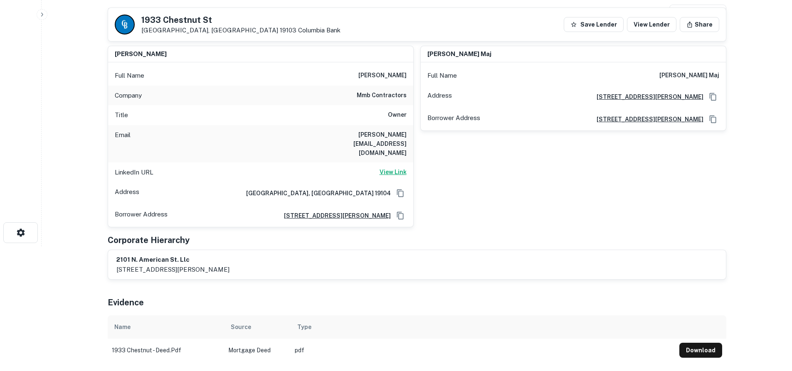
click at [391, 168] on h6 "View Link" at bounding box center [393, 172] width 27 height 9
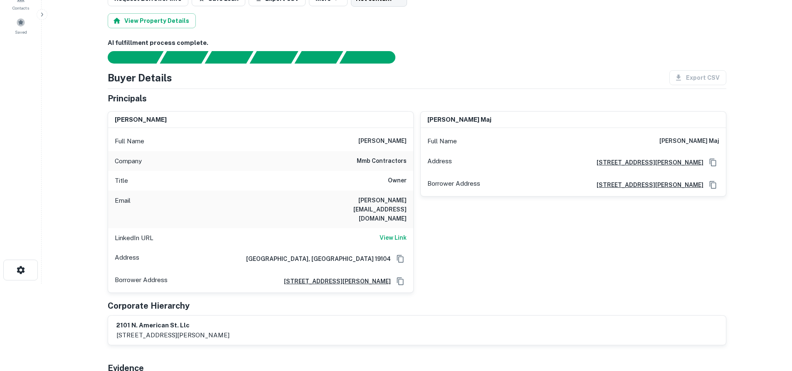
scroll to position [0, 0]
